Goal: Navigation & Orientation: Find specific page/section

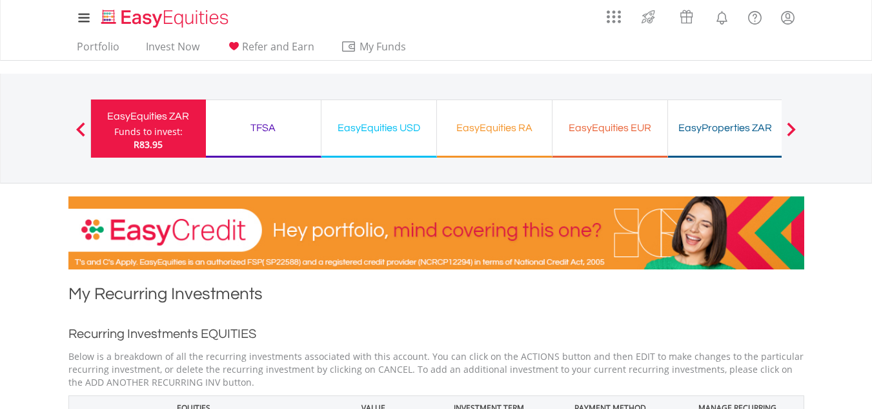
scroll to position [35, 0]
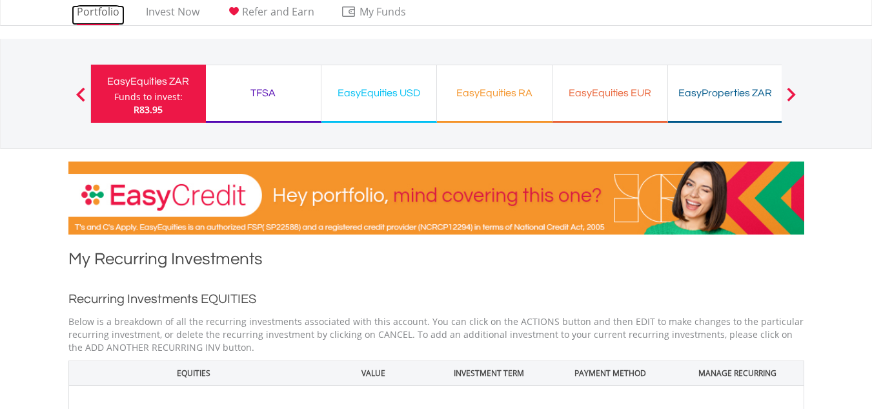
drag, startPoint x: 0, startPoint y: 0, endPoint x: 105, endPoint y: 14, distance: 105.6
click at [105, 14] on link "Portfolio" at bounding box center [98, 15] width 53 height 20
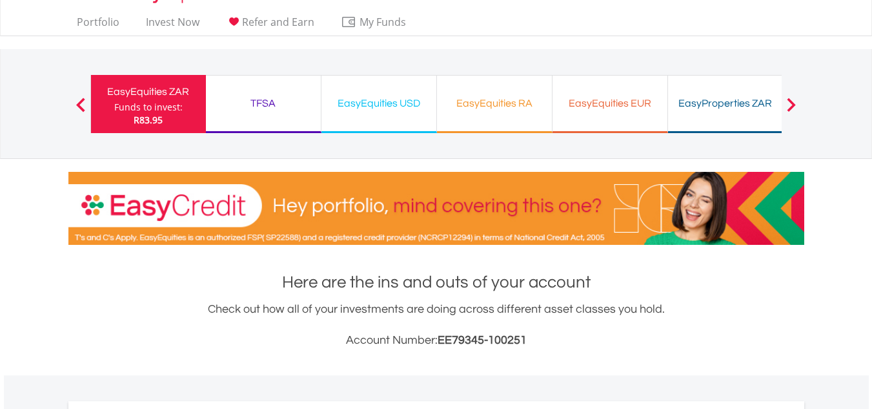
scroll to position [26, 0]
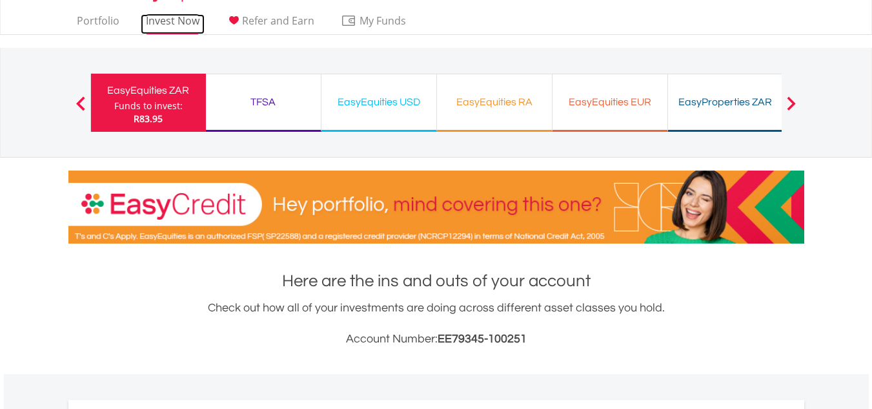
click at [179, 14] on link "Invest Now" at bounding box center [173, 24] width 64 height 20
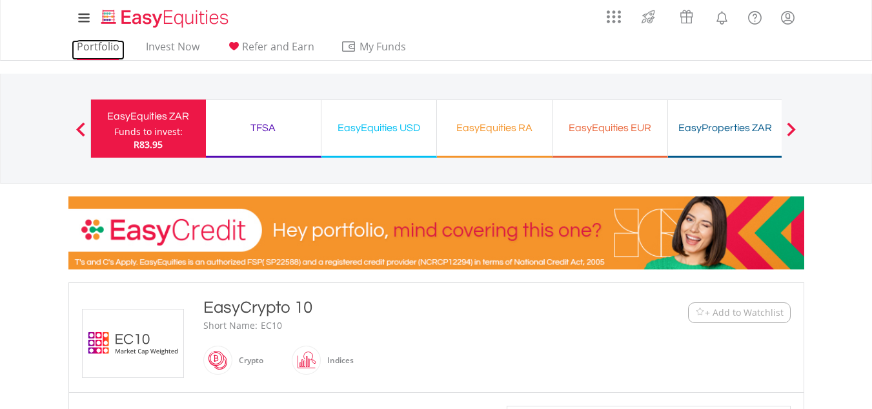
click at [104, 43] on link "Portfolio" at bounding box center [98, 50] width 53 height 20
